Goal: Task Accomplishment & Management: Complete application form

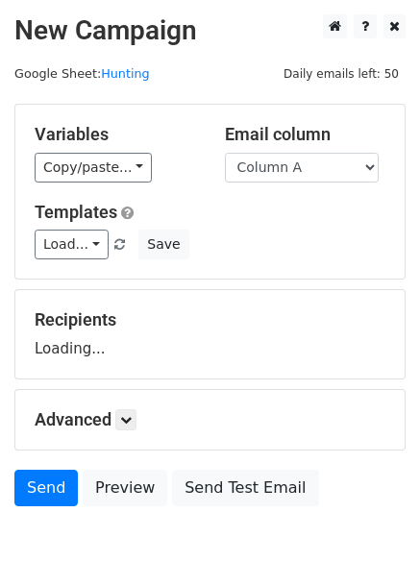
scroll to position [109, 0]
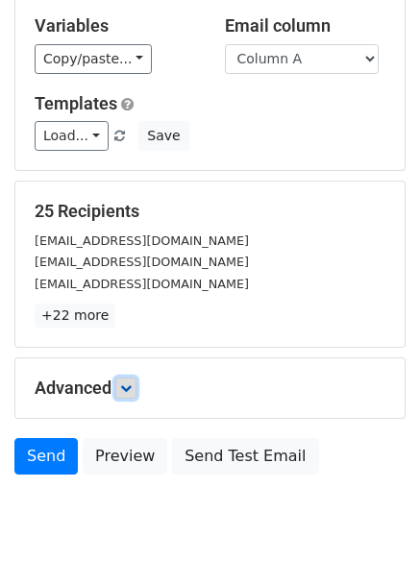
click at [123, 392] on link at bounding box center [125, 387] width 21 height 21
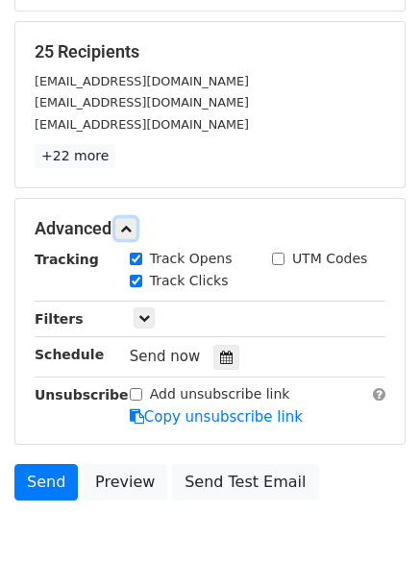
scroll to position [374, 0]
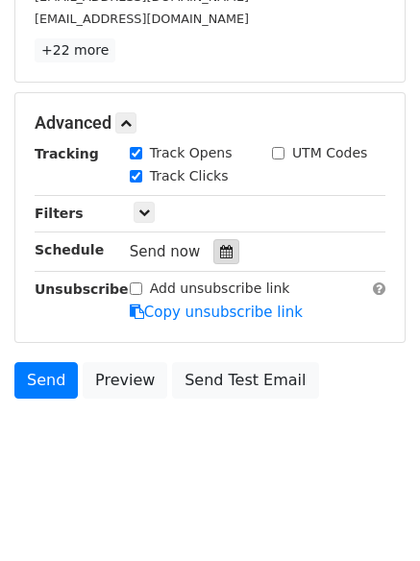
click at [220, 249] on icon at bounding box center [226, 251] width 12 height 13
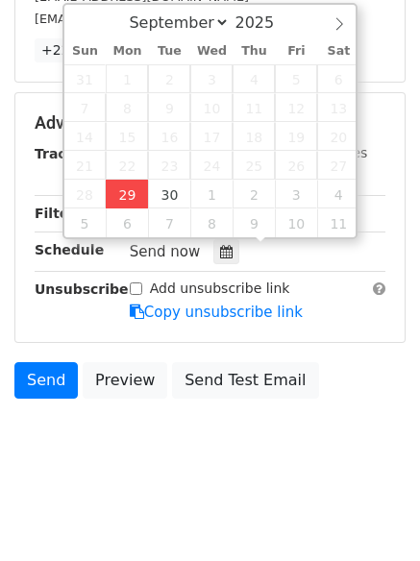
type input "2025-09-29 12:00"
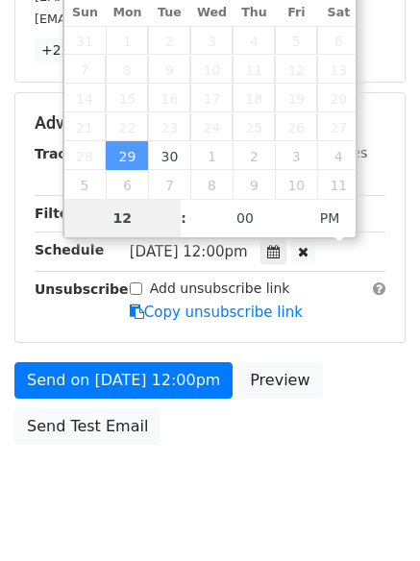
scroll to position [343, 0]
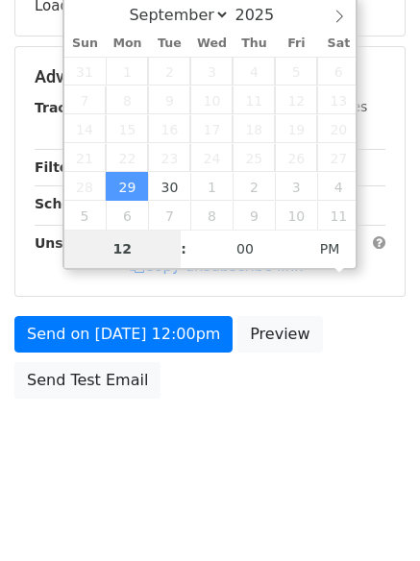
type input "4"
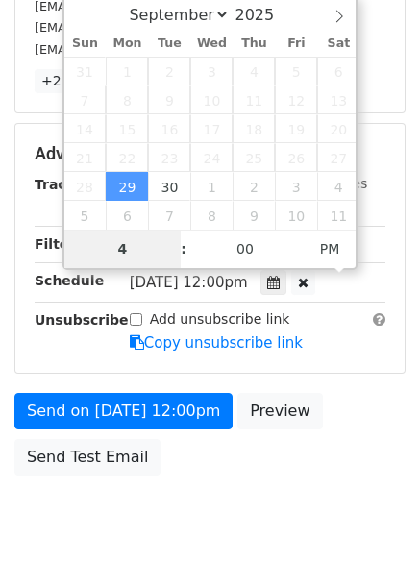
scroll to position [374, 0]
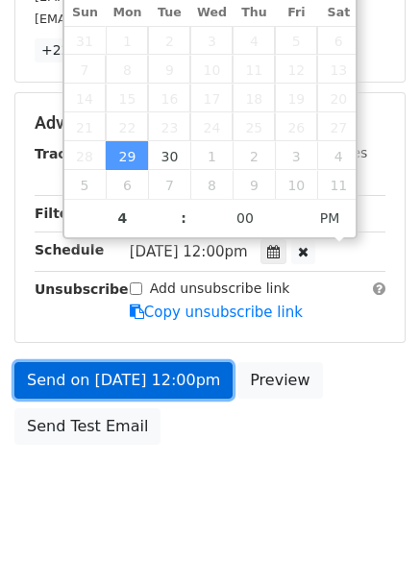
type input "2025-09-29 16:00"
click at [116, 372] on link "Send on Sep 29 at 12:00pm" at bounding box center [123, 380] width 218 height 36
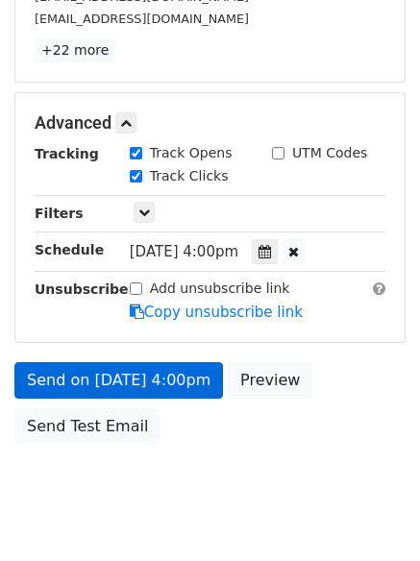
scroll to position [343, 0]
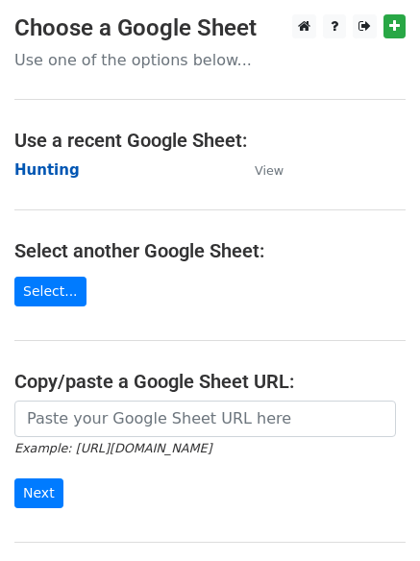
click at [38, 159] on td "Hunting" at bounding box center [124, 170] width 221 height 22
click at [41, 167] on strong "Hunting" at bounding box center [46, 169] width 65 height 17
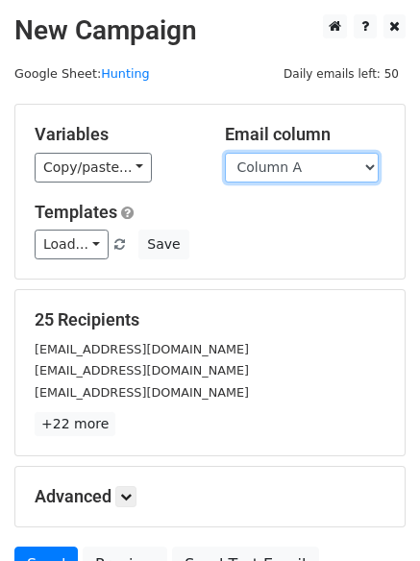
click at [275, 170] on select "Column A Column B Column C Column D Column E Column F" at bounding box center [302, 168] width 154 height 30
select select "Column B"
click at [225, 153] on select "Column A Column B Column C Column D Column E Column F" at bounding box center [302, 168] width 154 height 30
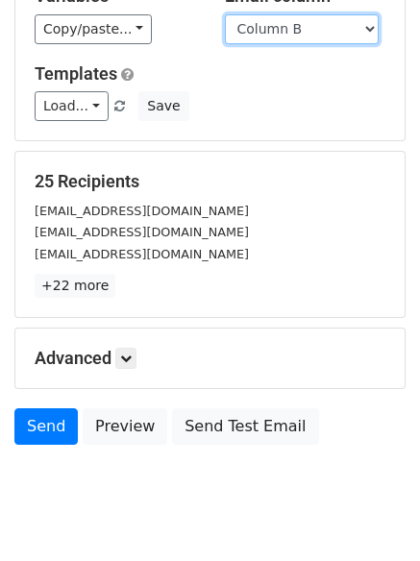
scroll to position [185, 0]
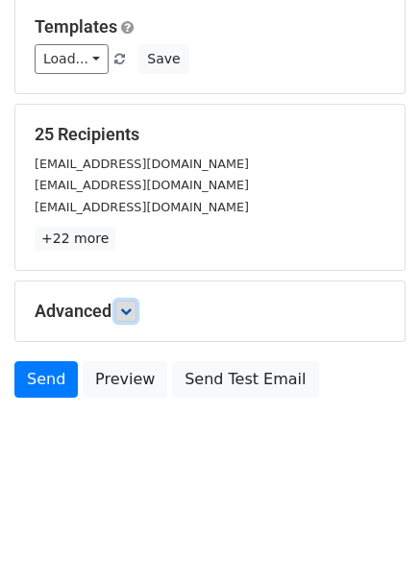
click at [125, 307] on icon at bounding box center [126, 311] width 12 height 12
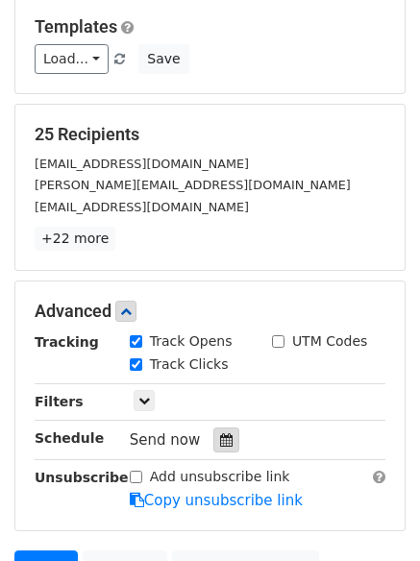
click at [220, 438] on icon at bounding box center [226, 439] width 12 height 13
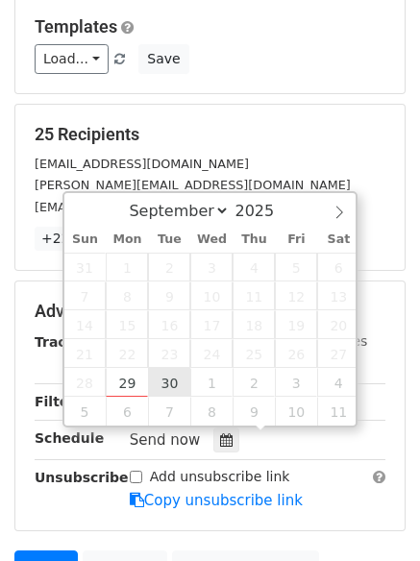
type input "2025-09-30 12:00"
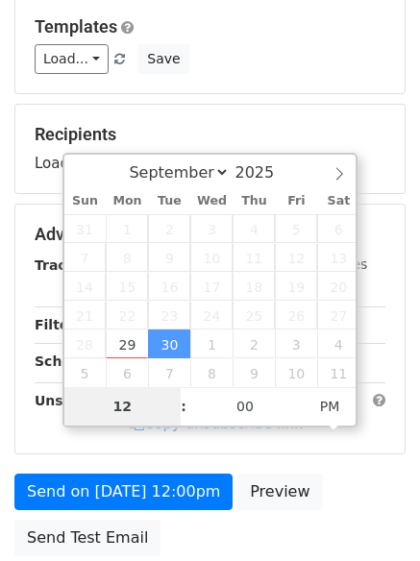
type input "5"
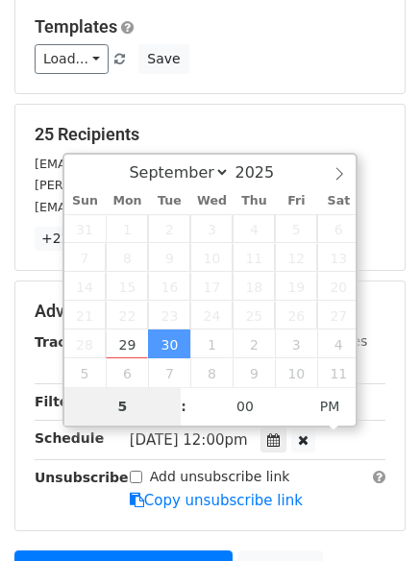
scroll to position [420, 0]
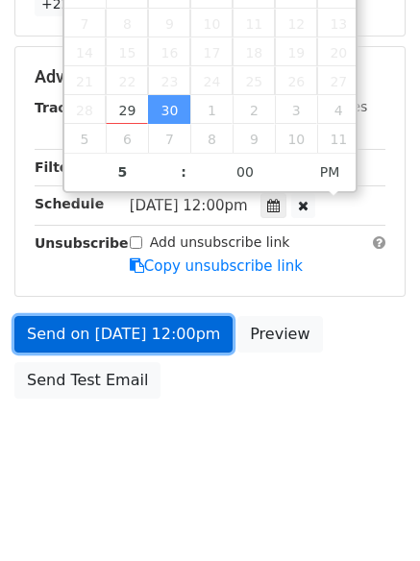
type input "2025-09-30 17:00"
click at [116, 323] on link "Send on Sep 30 at 12:00pm" at bounding box center [123, 334] width 218 height 36
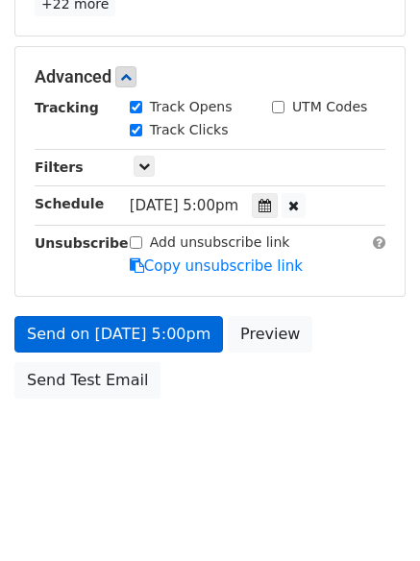
scroll to position [343, 0]
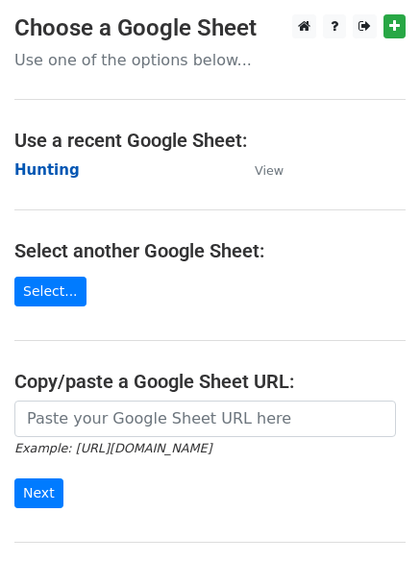
click at [44, 168] on strong "Hunting" at bounding box center [46, 169] width 65 height 17
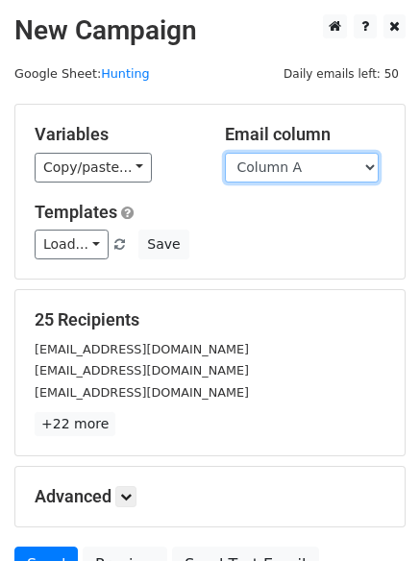
click at [306, 171] on select "Column A Column B Column C Column D Column E Column F" at bounding box center [302, 168] width 154 height 30
select select "Column C"
click at [225, 153] on select "Column A Column B Column C Column D Column E Column F" at bounding box center [302, 168] width 154 height 30
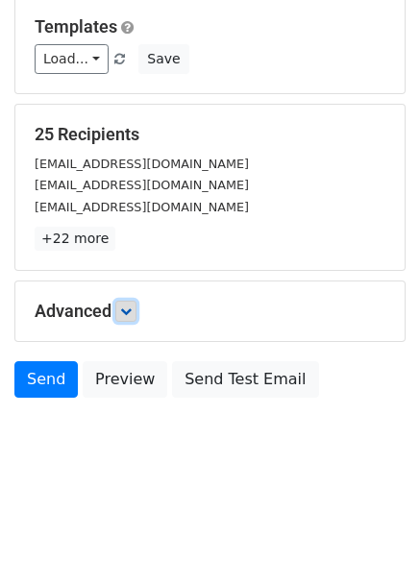
scroll to position [109, 0]
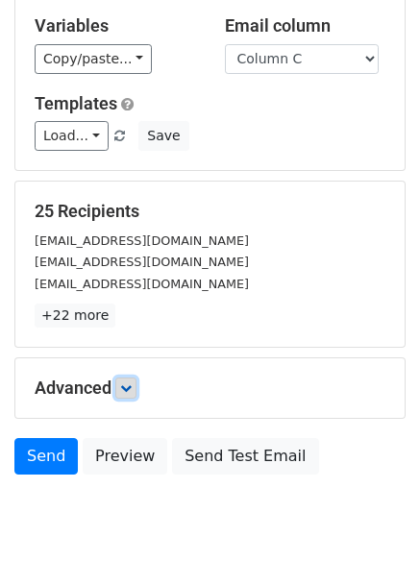
click at [136, 377] on link at bounding box center [125, 387] width 21 height 21
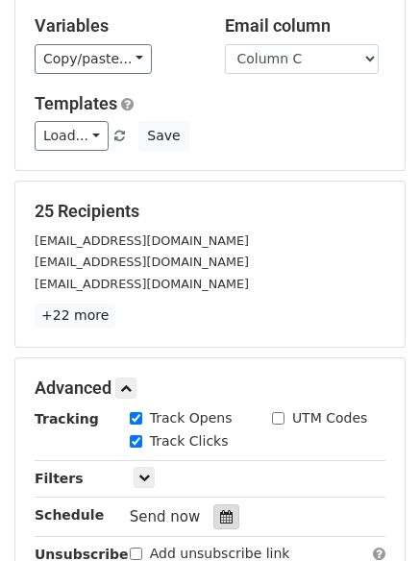
click at [220, 515] on icon at bounding box center [226, 516] width 12 height 13
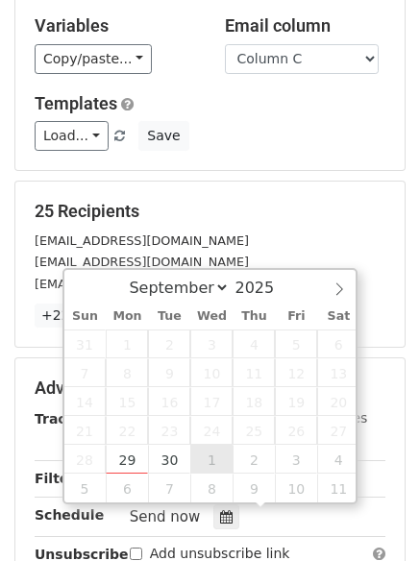
type input "2025-10-01 12:00"
select select "9"
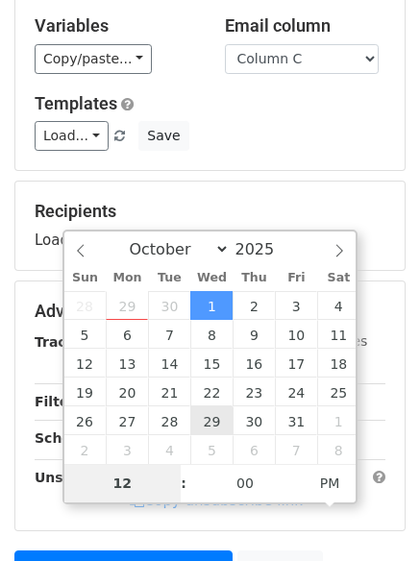
type input "6"
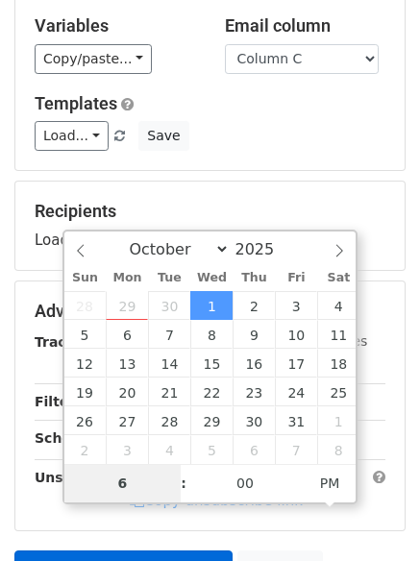
scroll to position [343, 0]
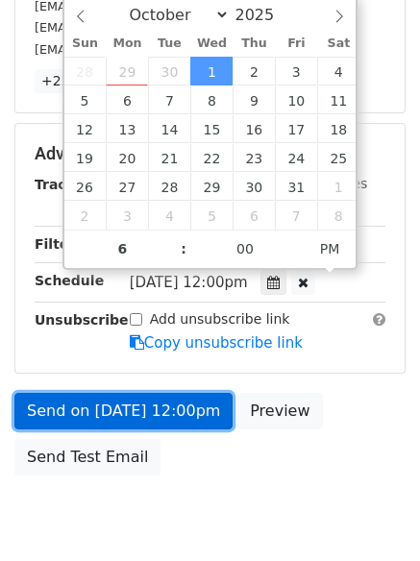
type input "2025-10-01 18:00"
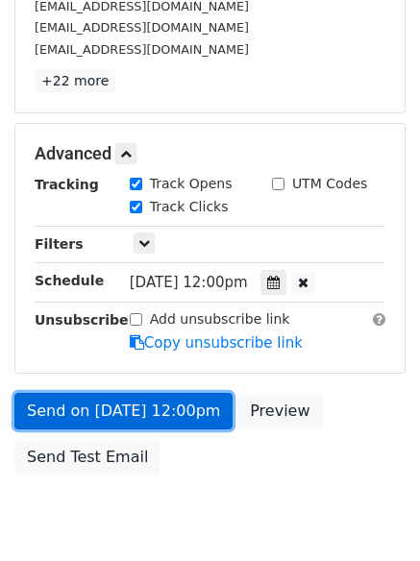
click at [128, 412] on link "Send on Oct 1 at 12:00pm" at bounding box center [123, 411] width 218 height 36
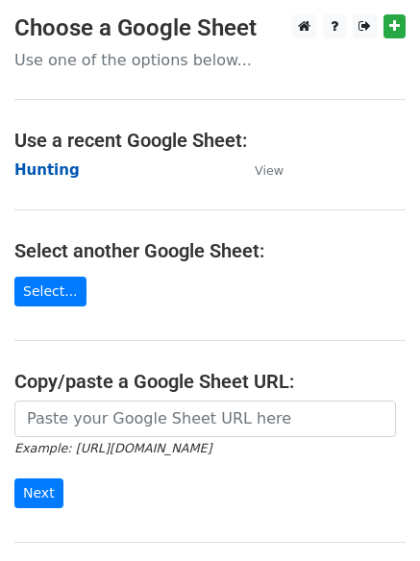
click at [33, 163] on strong "Hunting" at bounding box center [46, 169] width 65 height 17
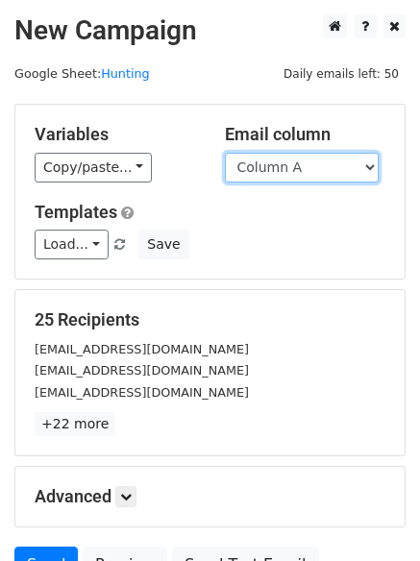
click at [279, 166] on select "Column A Column B Column C Column D Column E Column F" at bounding box center [302, 168] width 154 height 30
select select "Column D"
click at [225, 153] on select "Column A Column B Column C Column D Column E Column F" at bounding box center [302, 168] width 154 height 30
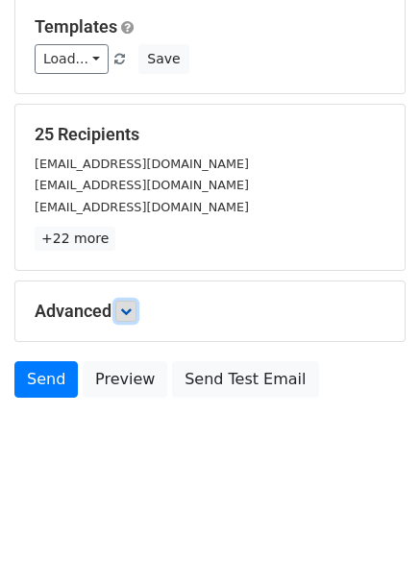
click at [128, 309] on icon at bounding box center [126, 311] width 12 height 12
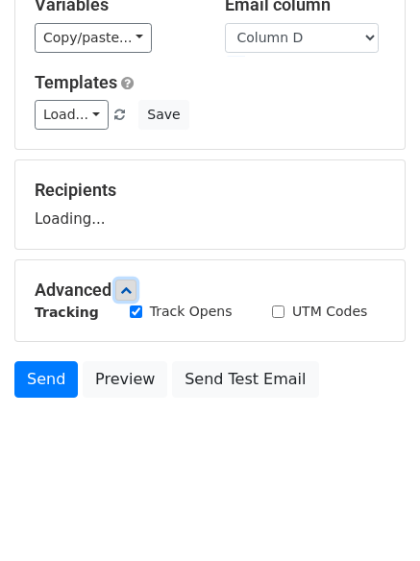
scroll to position [185, 0]
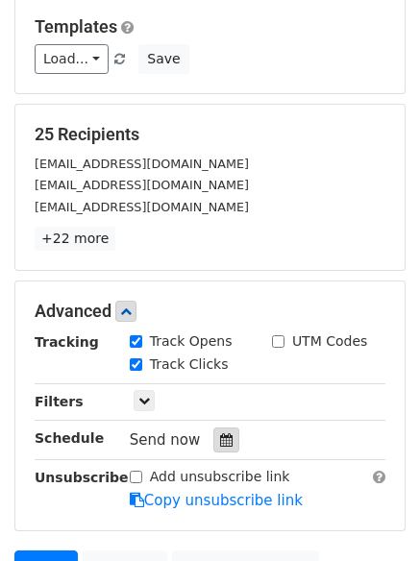
click at [220, 435] on icon at bounding box center [226, 439] width 12 height 13
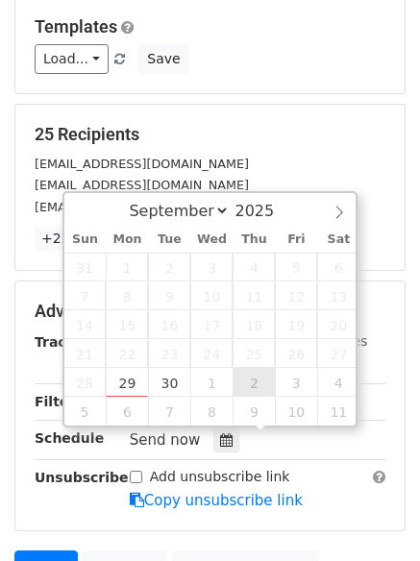
type input "2025-10-02 12:00"
select select "9"
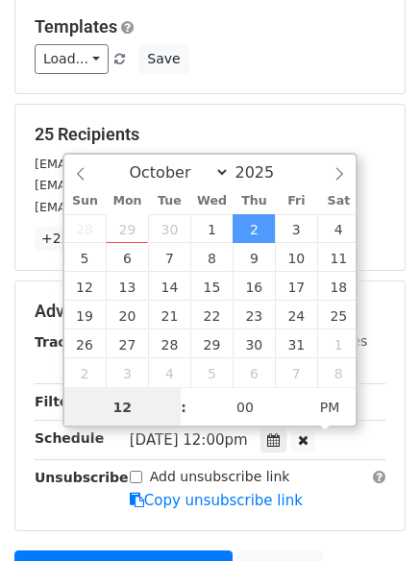
scroll to position [1, 0]
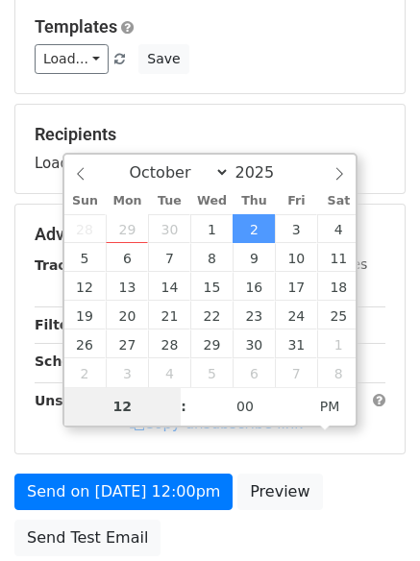
type input "7"
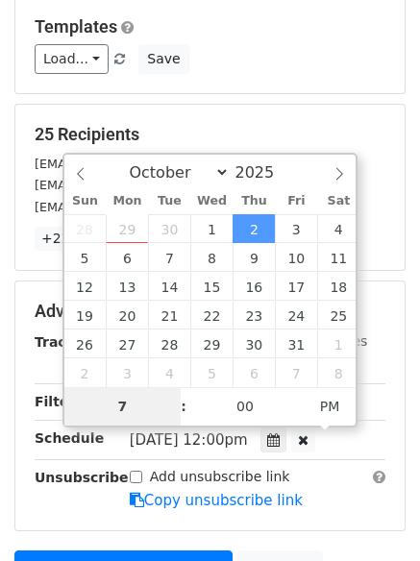
scroll to position [420, 0]
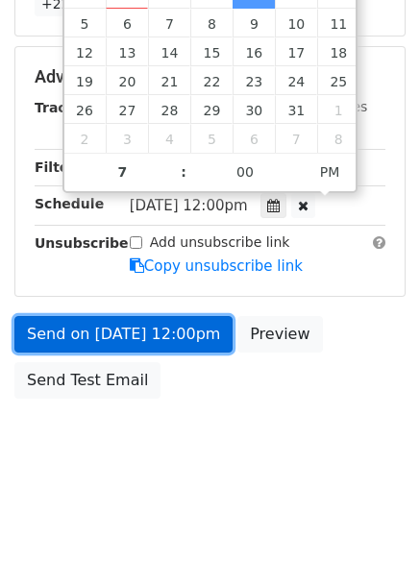
type input "2025-10-02 19:00"
click at [130, 340] on link "Send on Oct 2 at 12:00pm" at bounding box center [123, 334] width 218 height 36
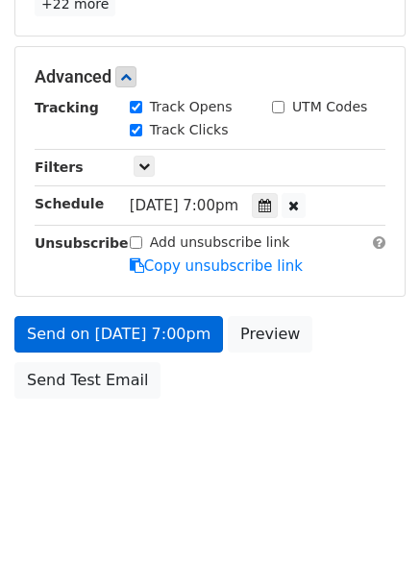
scroll to position [343, 0]
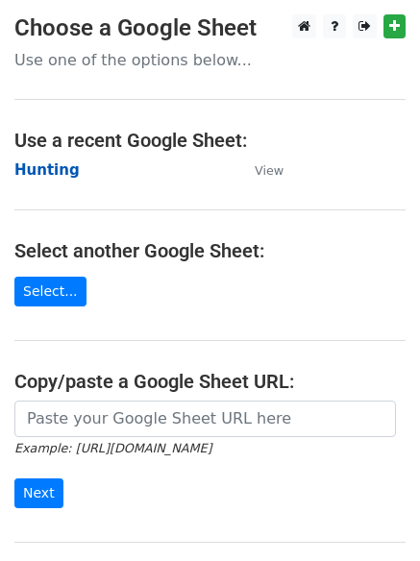
click at [35, 168] on strong "Hunting" at bounding box center [46, 169] width 65 height 17
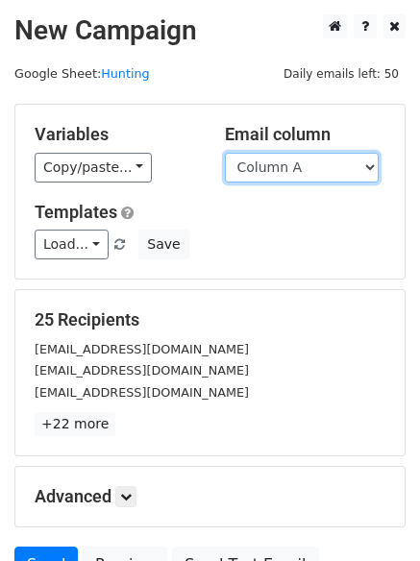
click at [298, 169] on select "Column A Column B Column C Column D Column E Column F" at bounding box center [302, 168] width 154 height 30
select select "Column E"
click at [225, 153] on select "Column A Column B Column C Column D Column E Column F" at bounding box center [302, 168] width 154 height 30
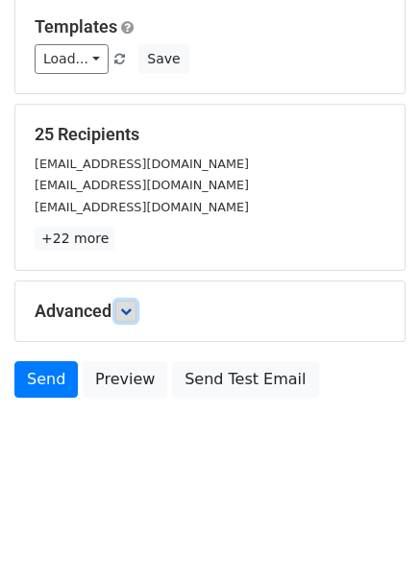
click at [132, 310] on icon at bounding box center [126, 311] width 12 height 12
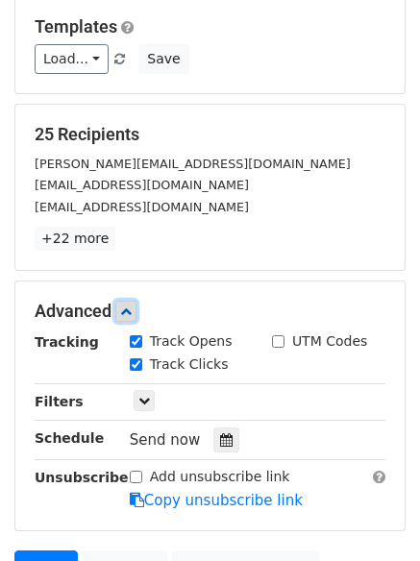
scroll to position [374, 0]
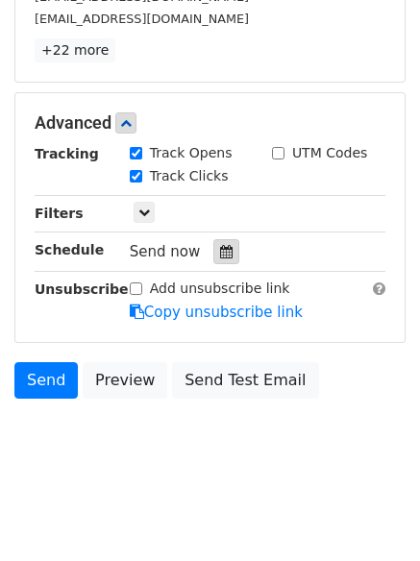
click at [220, 255] on icon at bounding box center [226, 251] width 12 height 13
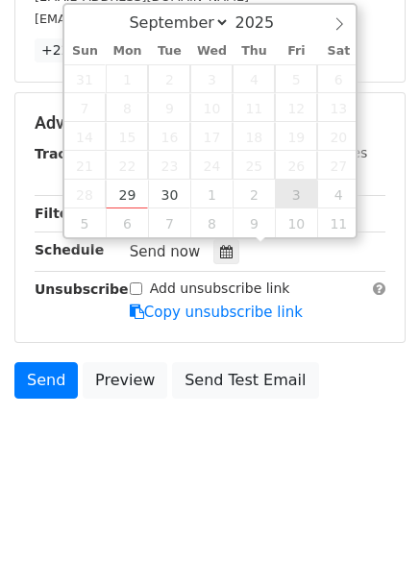
type input "2025-10-03 12:00"
select select "9"
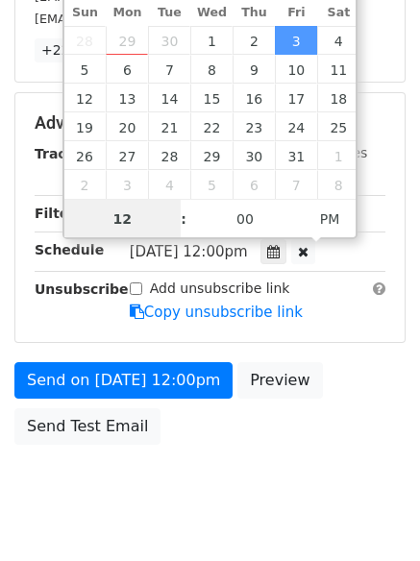
scroll to position [1, 0]
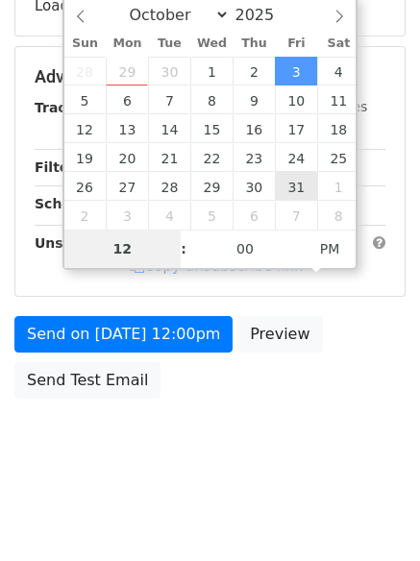
type input "8"
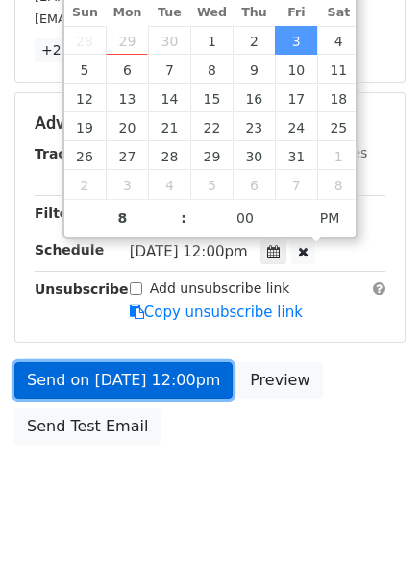
type input "2025-10-03 20:00"
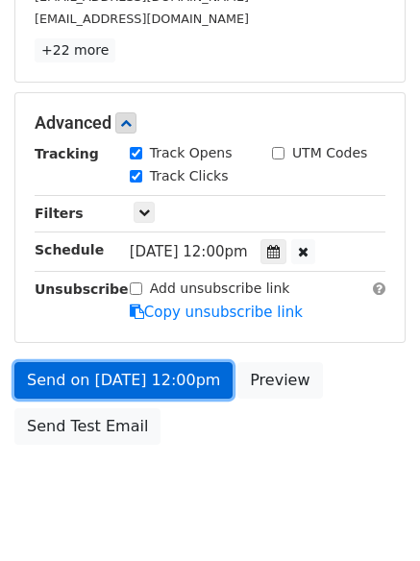
click at [114, 368] on link "Send on Oct 3 at 12:00pm" at bounding box center [123, 380] width 218 height 36
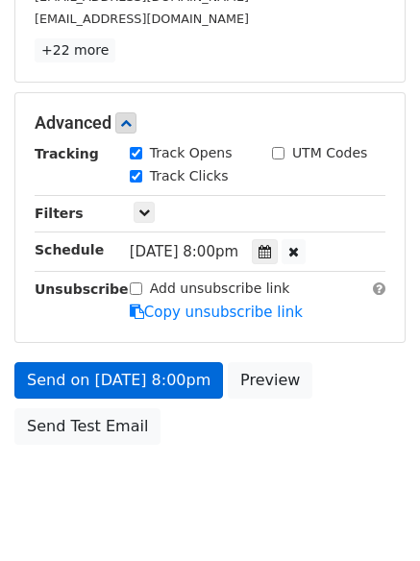
scroll to position [343, 0]
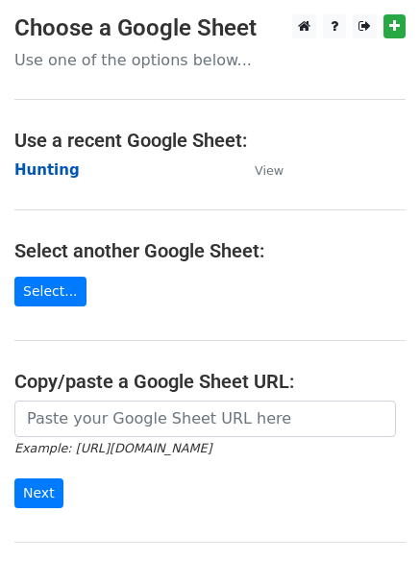
click at [44, 167] on strong "Hunting" at bounding box center [46, 169] width 65 height 17
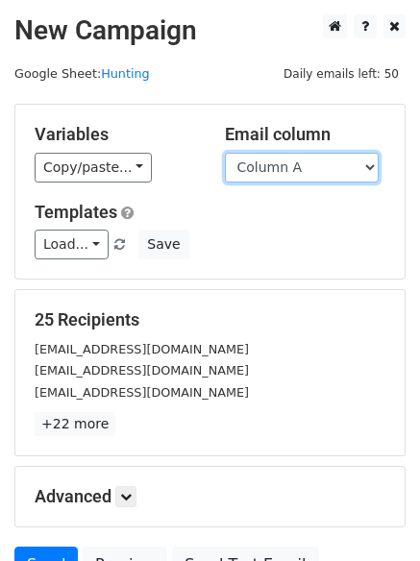
click at [312, 176] on select "Column A Column B Column C Column D Column E Column F" at bounding box center [302, 168] width 154 height 30
select select "Column F"
click at [225, 153] on select "Column A Column B Column C Column D Column E Column F" at bounding box center [302, 168] width 154 height 30
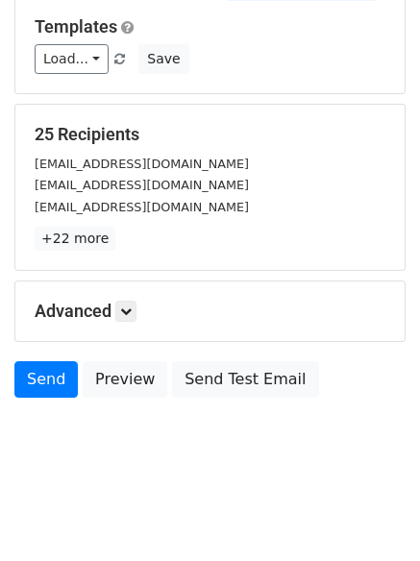
scroll to position [109, 0]
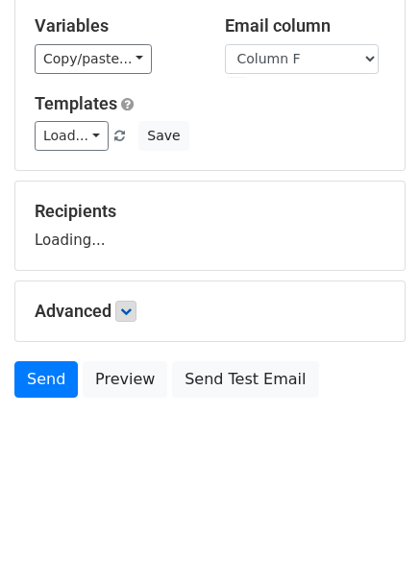
click at [133, 300] on div "Advanced Tracking Track Opens UTM Codes Track Clicks Filters Only include sprea…" at bounding box center [209, 311] width 389 height 60
click at [132, 312] on icon at bounding box center [126, 311] width 12 height 12
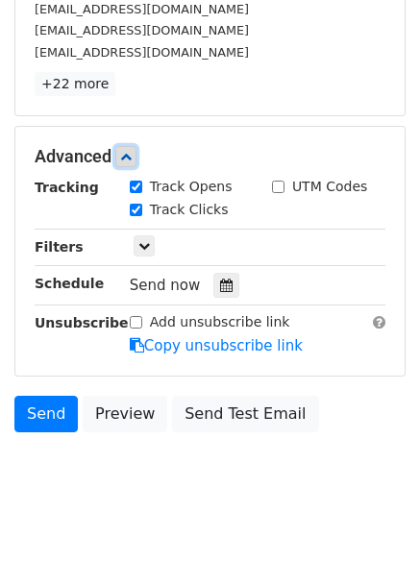
scroll to position [374, 0]
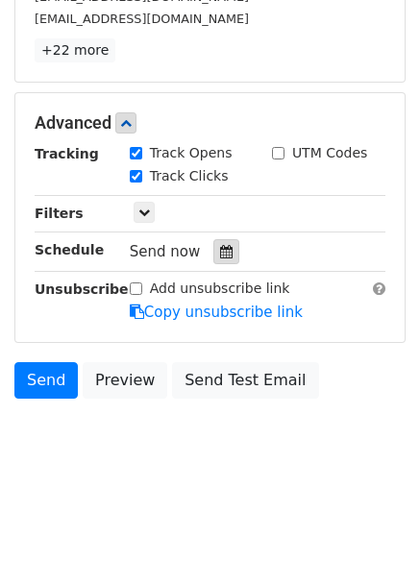
click at [221, 252] on icon at bounding box center [226, 251] width 12 height 13
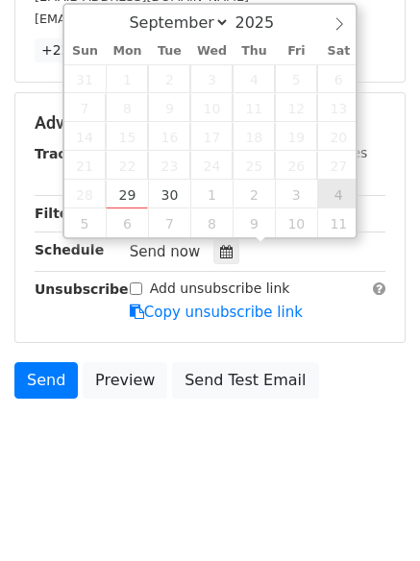
type input "[DATE] 12:00"
select select "9"
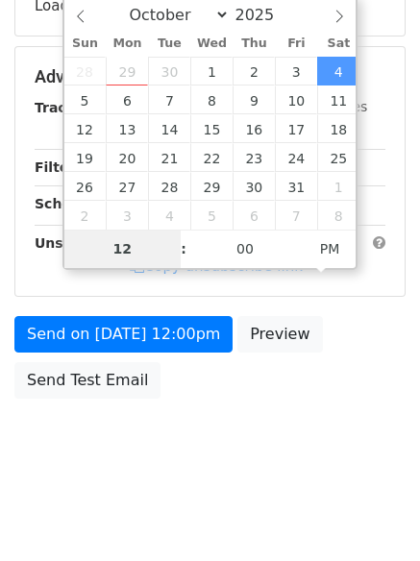
type input "9"
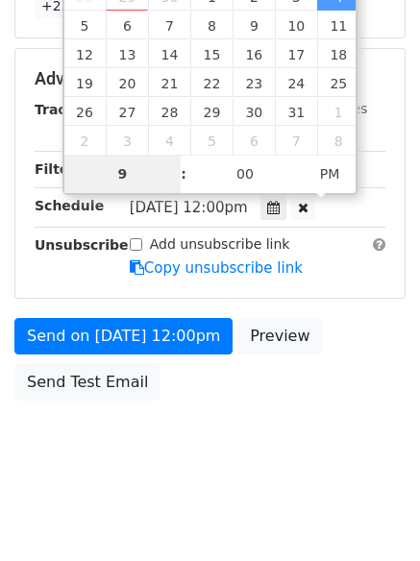
scroll to position [420, 0]
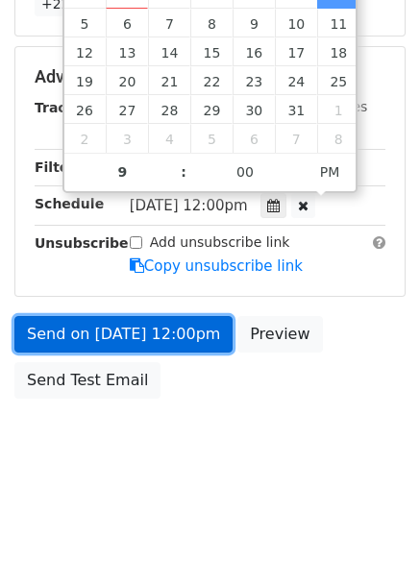
type input "[DATE] 21:00"
click at [124, 316] on link "Send on [DATE] 12:00pm" at bounding box center [123, 334] width 218 height 36
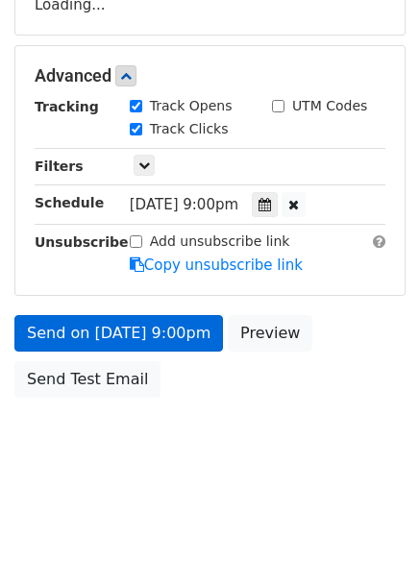
scroll to position [343, 0]
